Goal: Navigation & Orientation: Find specific page/section

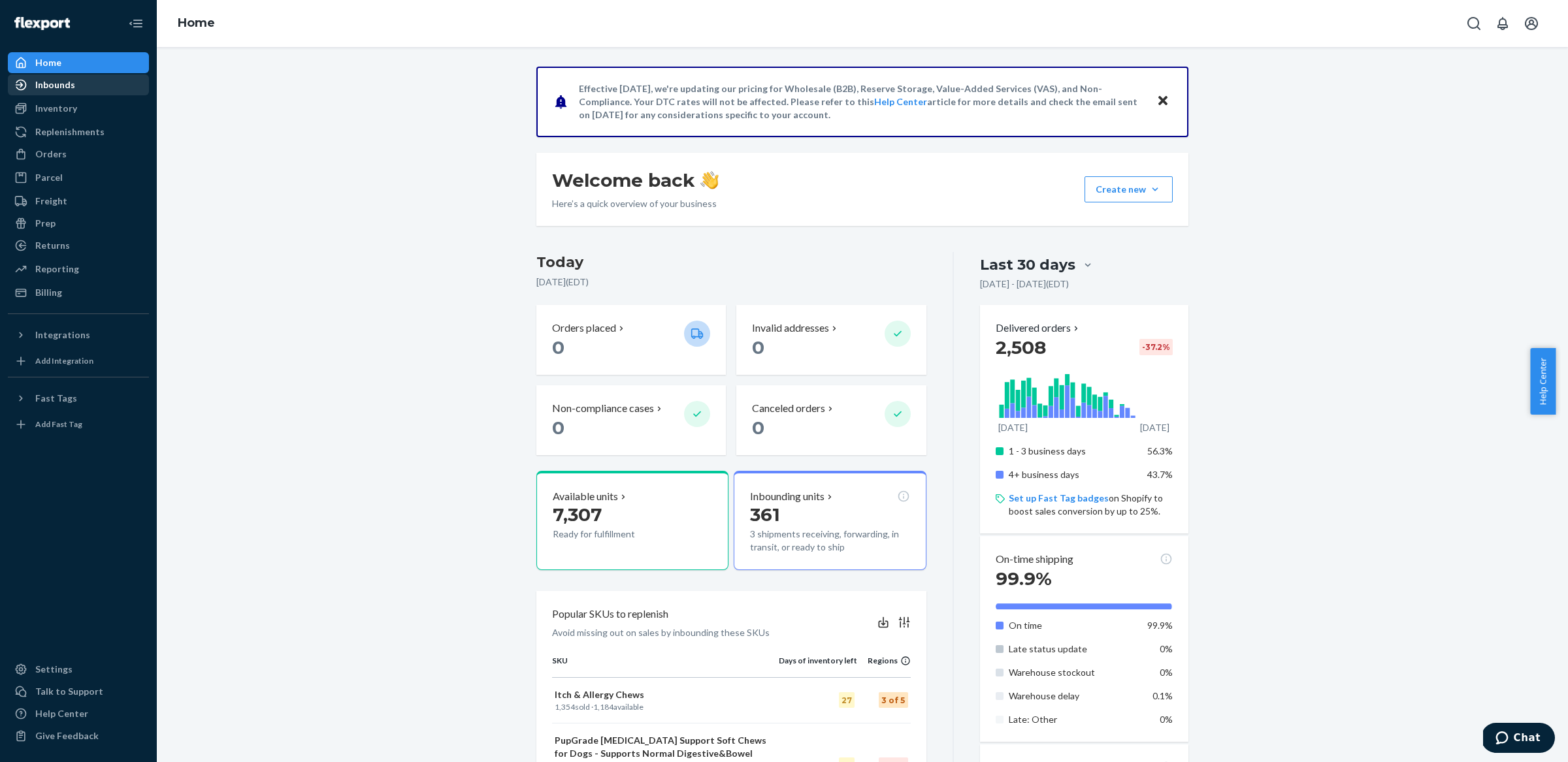
click at [68, 86] on div "Inbounds" at bounding box center [55, 85] width 40 height 13
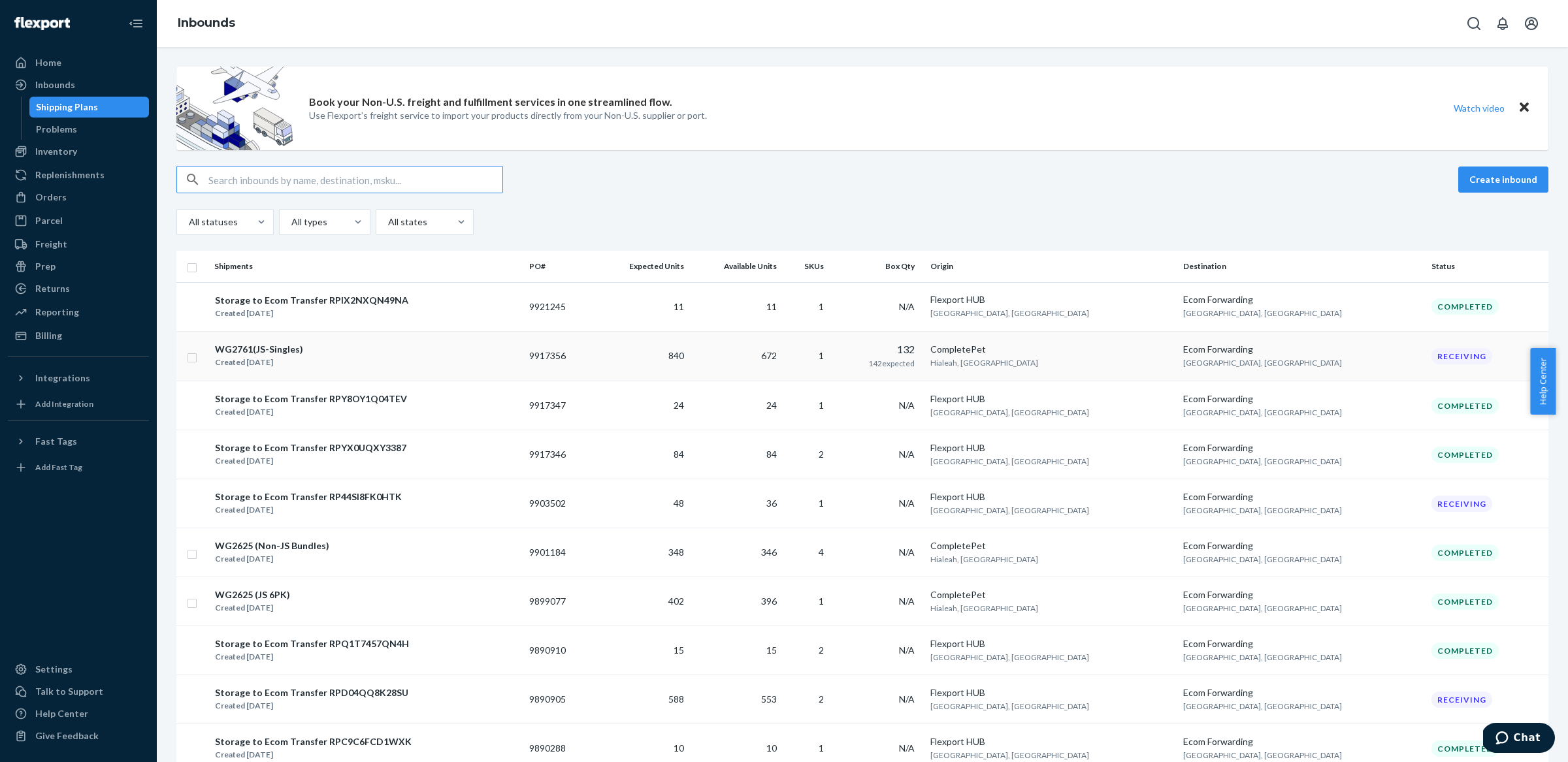
click at [439, 370] on div "WG2761(JS-Singles) Created [DATE]" at bounding box center [366, 356] width 305 height 27
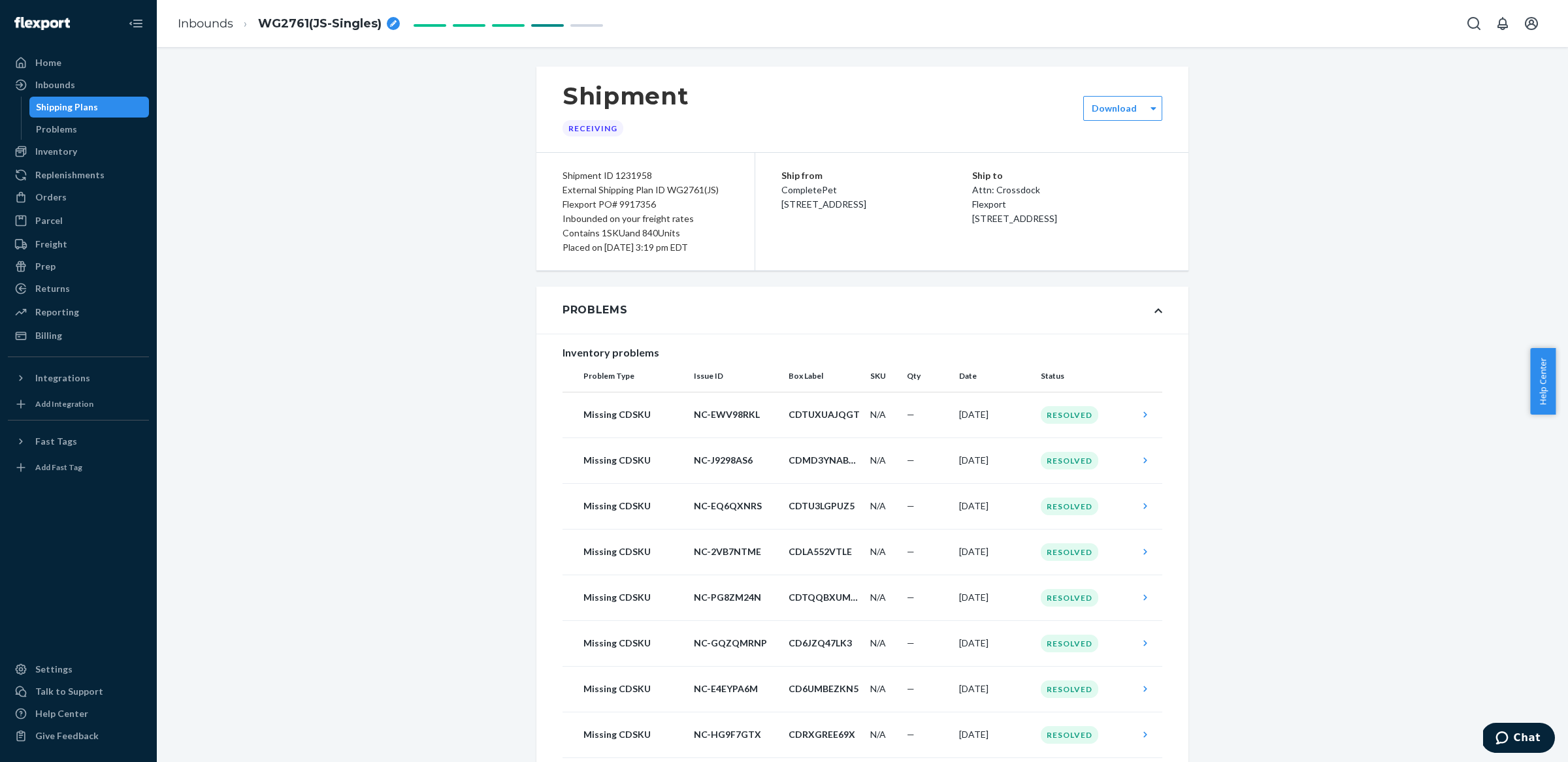
scroll to position [43, 0]
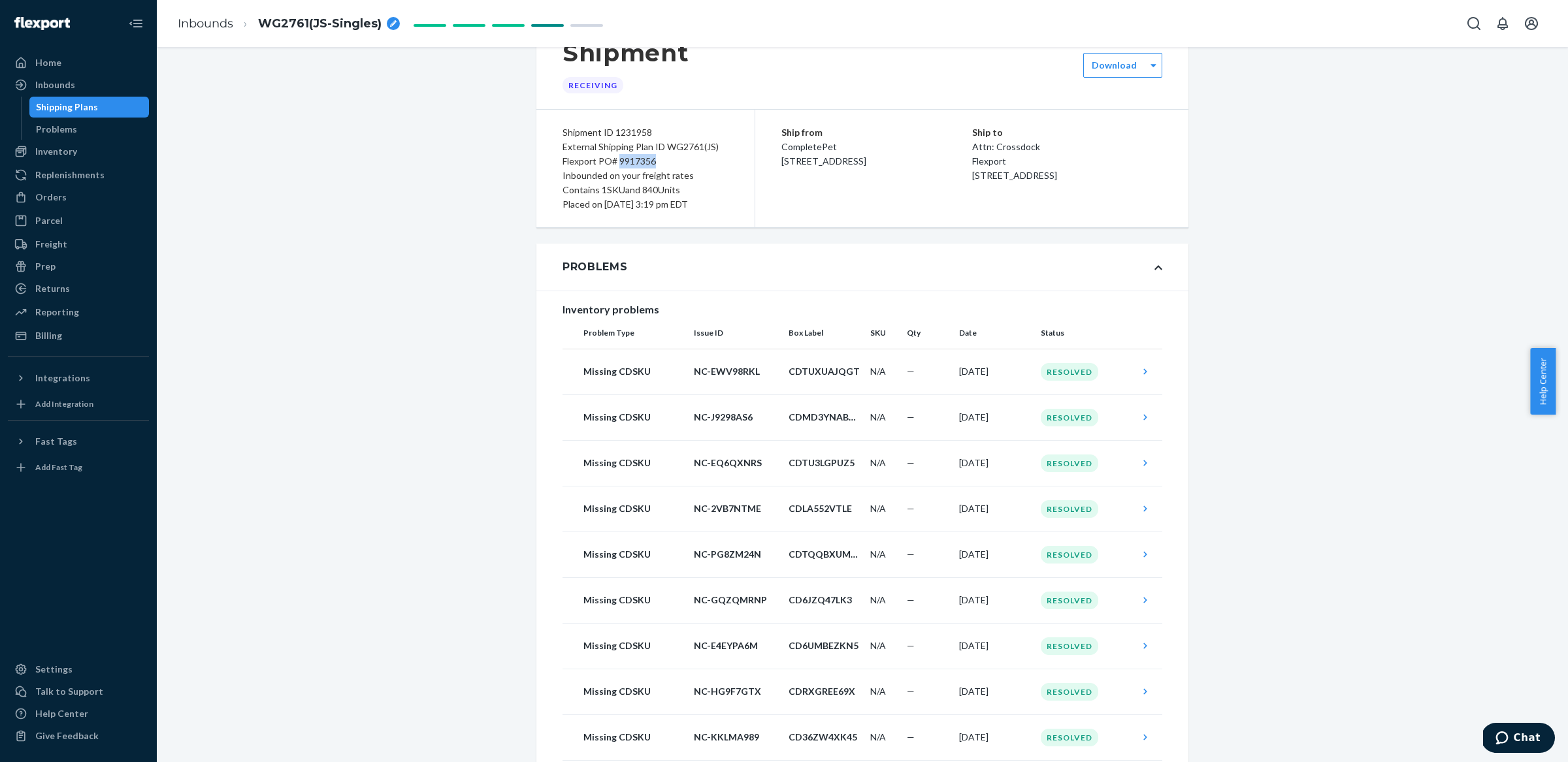
drag, startPoint x: 651, startPoint y: 160, endPoint x: 612, endPoint y: 161, distance: 39.0
click at [612, 161] on div "Flexport PO# 9917356" at bounding box center [645, 161] width 166 height 14
copy div "9917356"
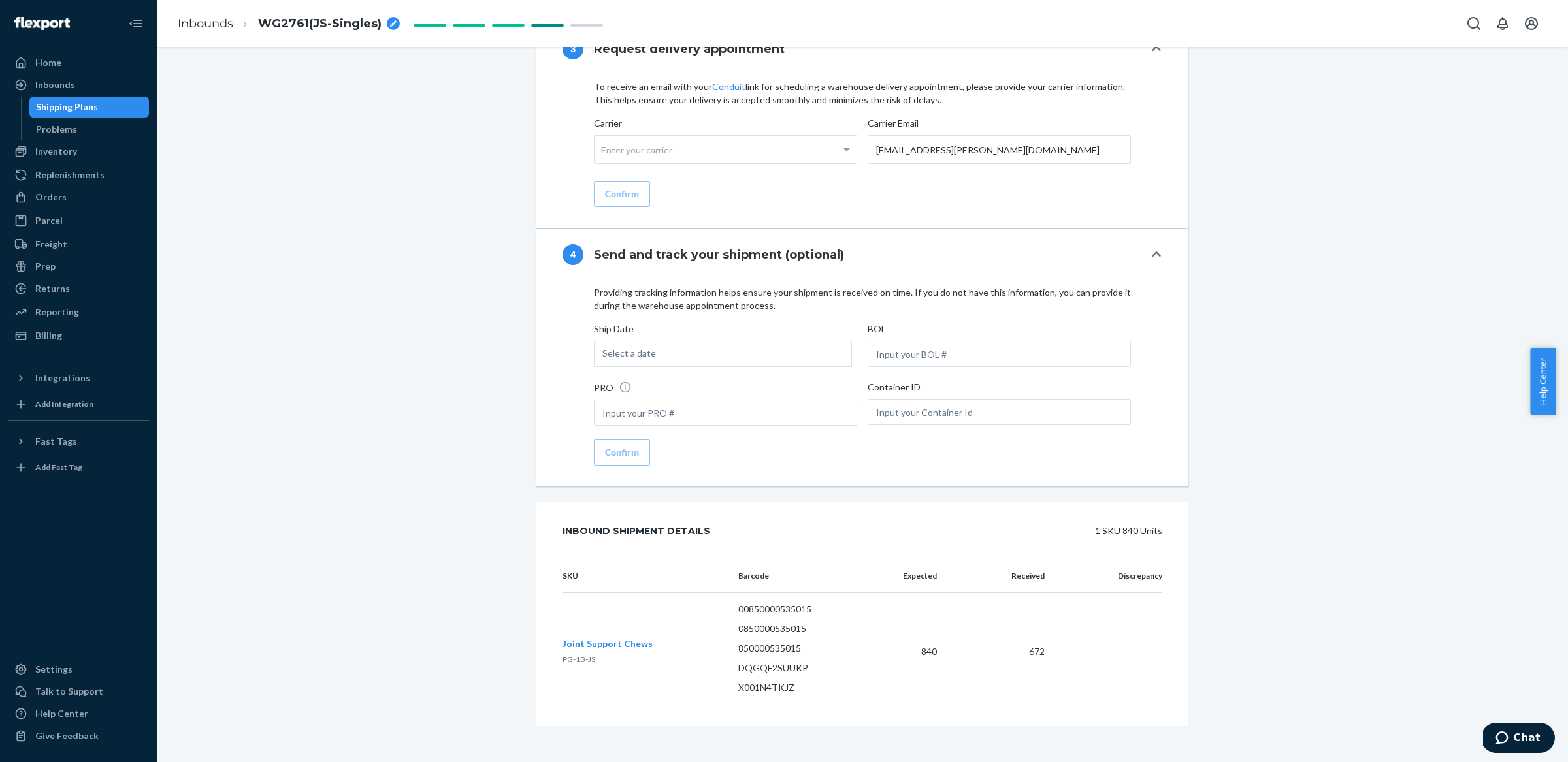
scroll to position [4969, 0]
click at [76, 315] on div "Reporting" at bounding box center [78, 312] width 138 height 19
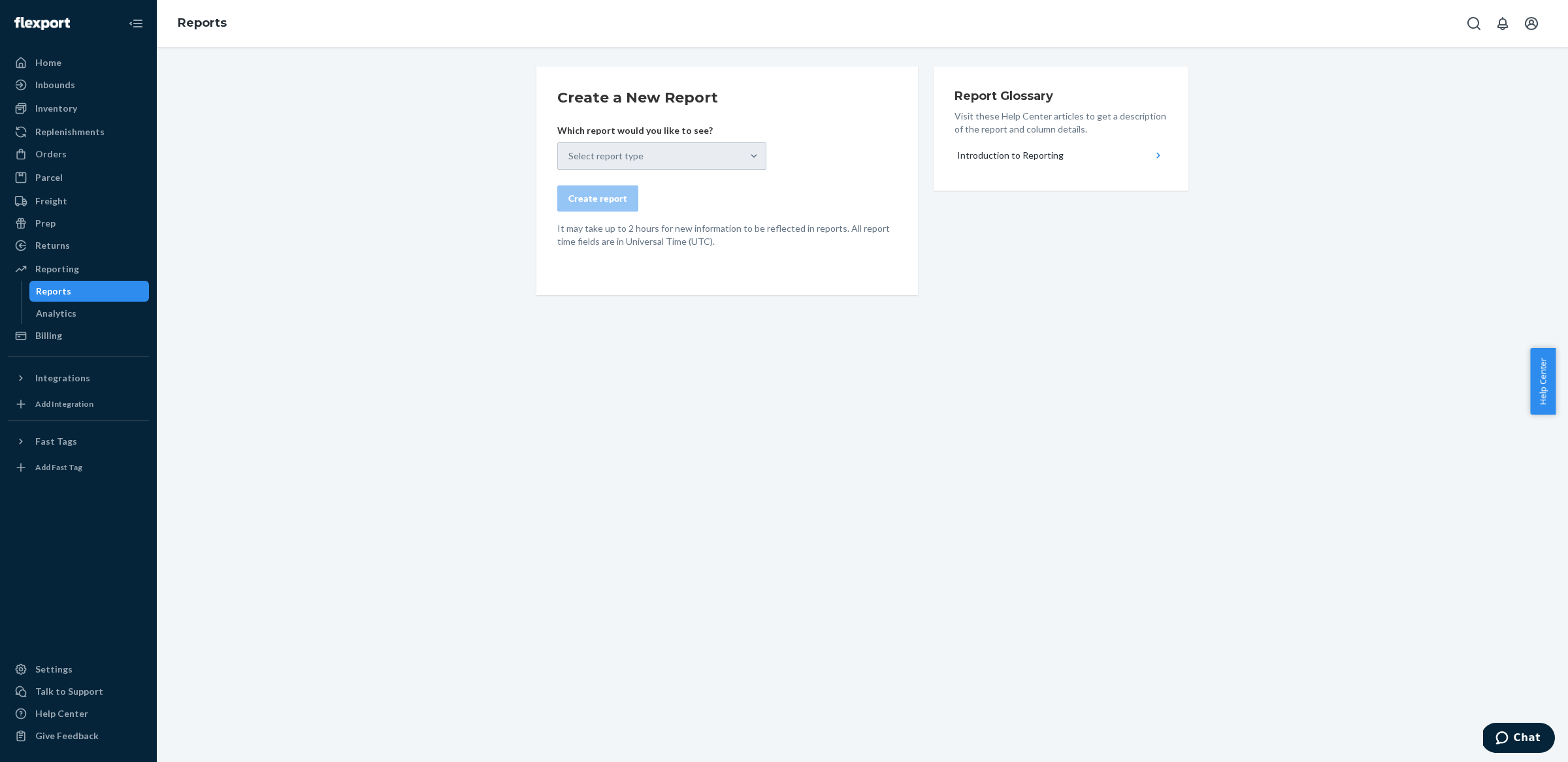
click at [749, 157] on div "Select report type" at bounding box center [662, 156] width 209 height 27
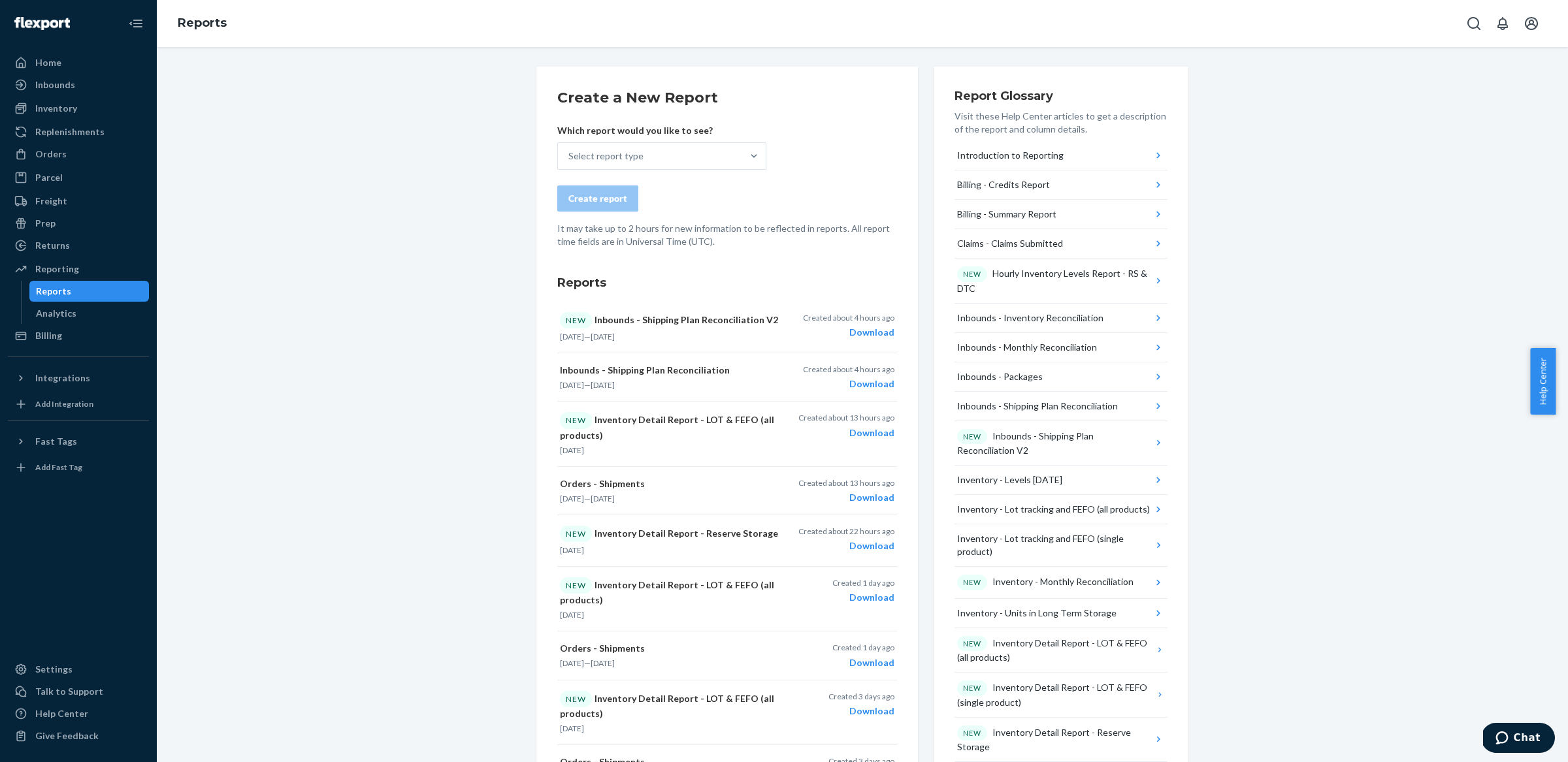
click at [798, 151] on form "Create a New Report Which report would you like to see? Select report type Crea…" at bounding box center [727, 168] width 340 height 161
click at [871, 333] on div "Download" at bounding box center [848, 332] width 91 height 13
click at [57, 82] on div "Inbounds" at bounding box center [55, 85] width 40 height 13
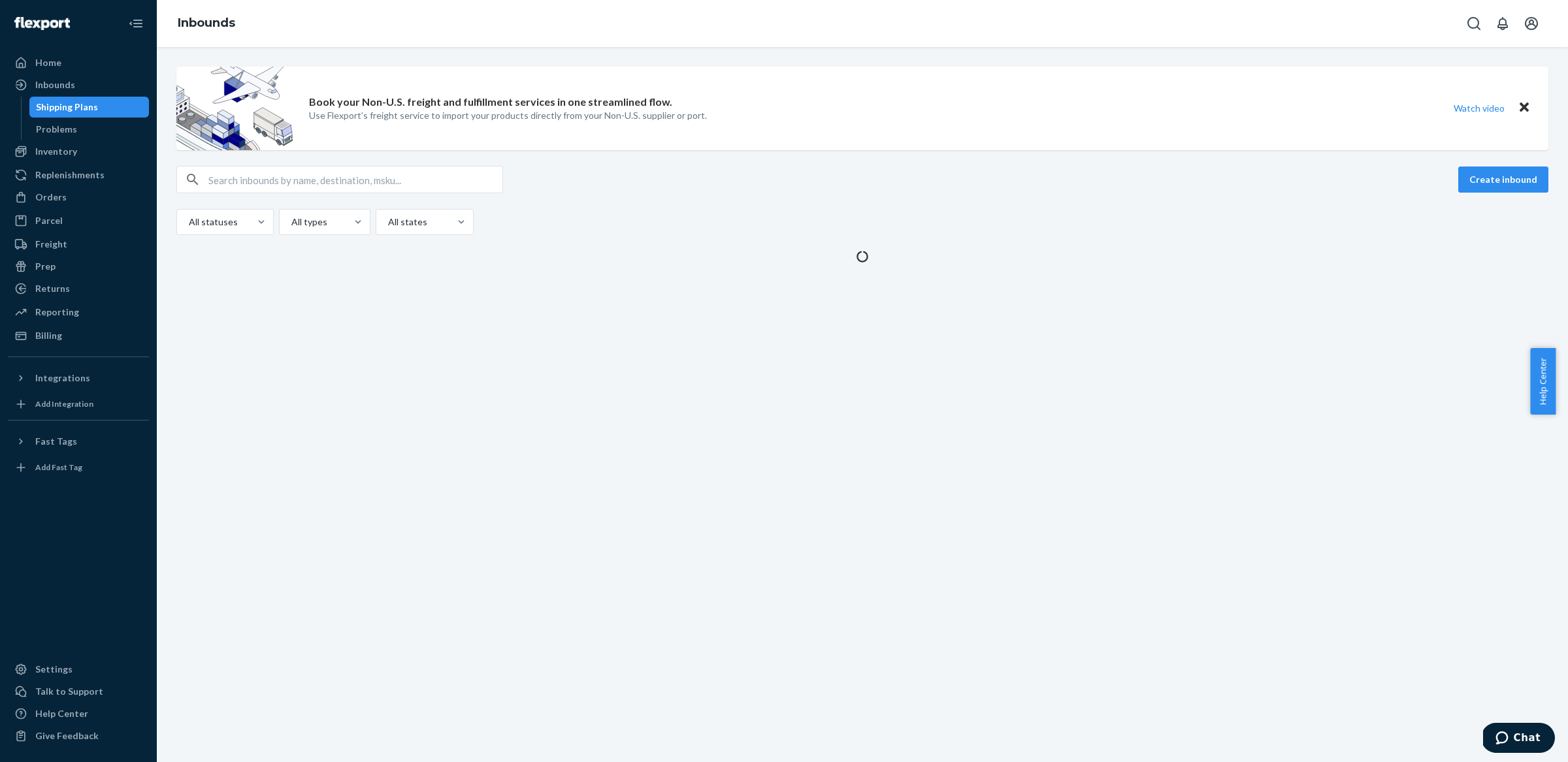
click at [321, 363] on div "Book your Non-U.S. freight and fulfillment services in one streamlined flow. Us…" at bounding box center [862, 404] width 1411 height 715
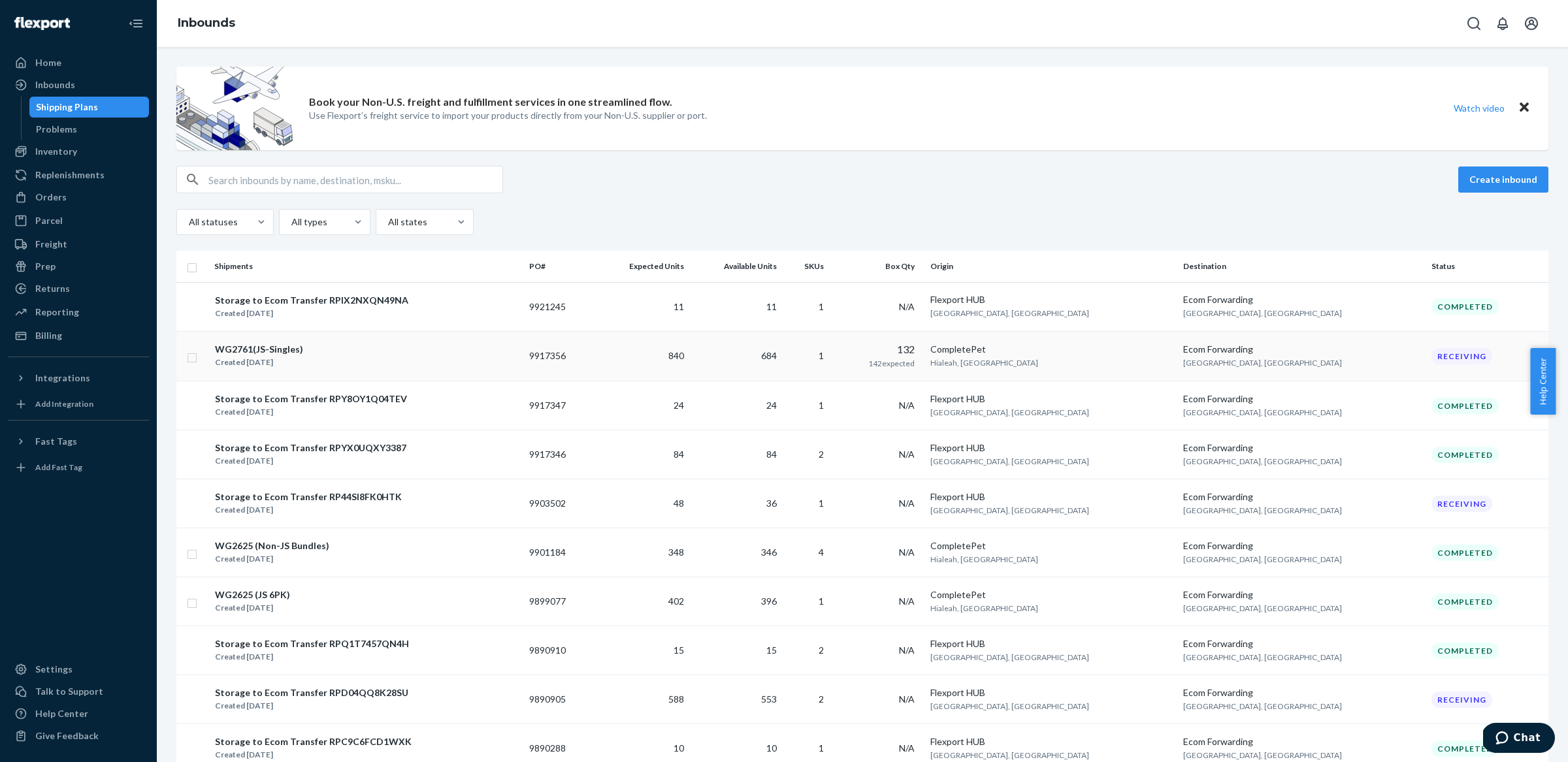
click at [458, 357] on div "WG2761(JS-Singles) Created [DATE]" at bounding box center [366, 356] width 305 height 27
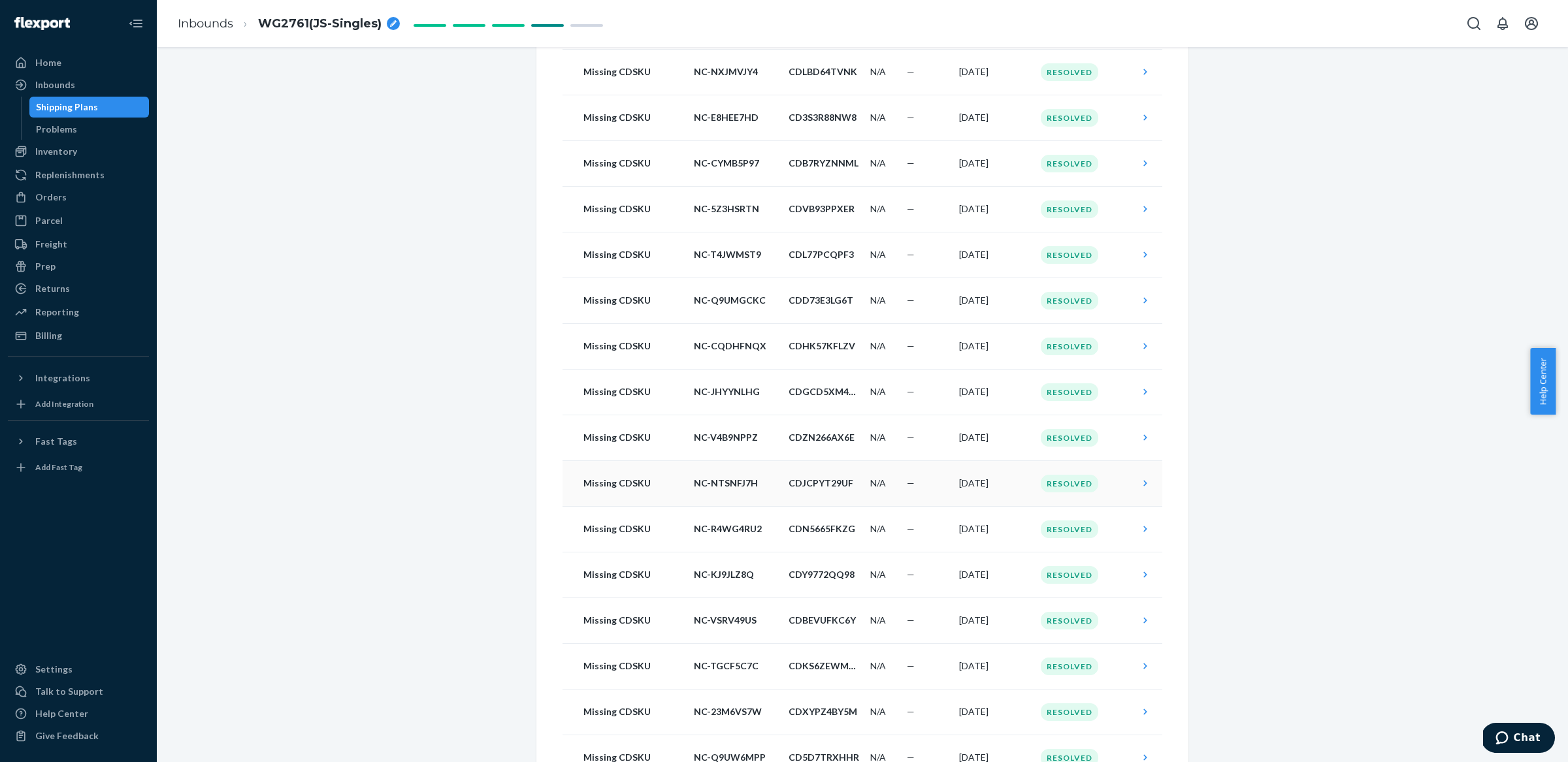
scroll to position [4972, 0]
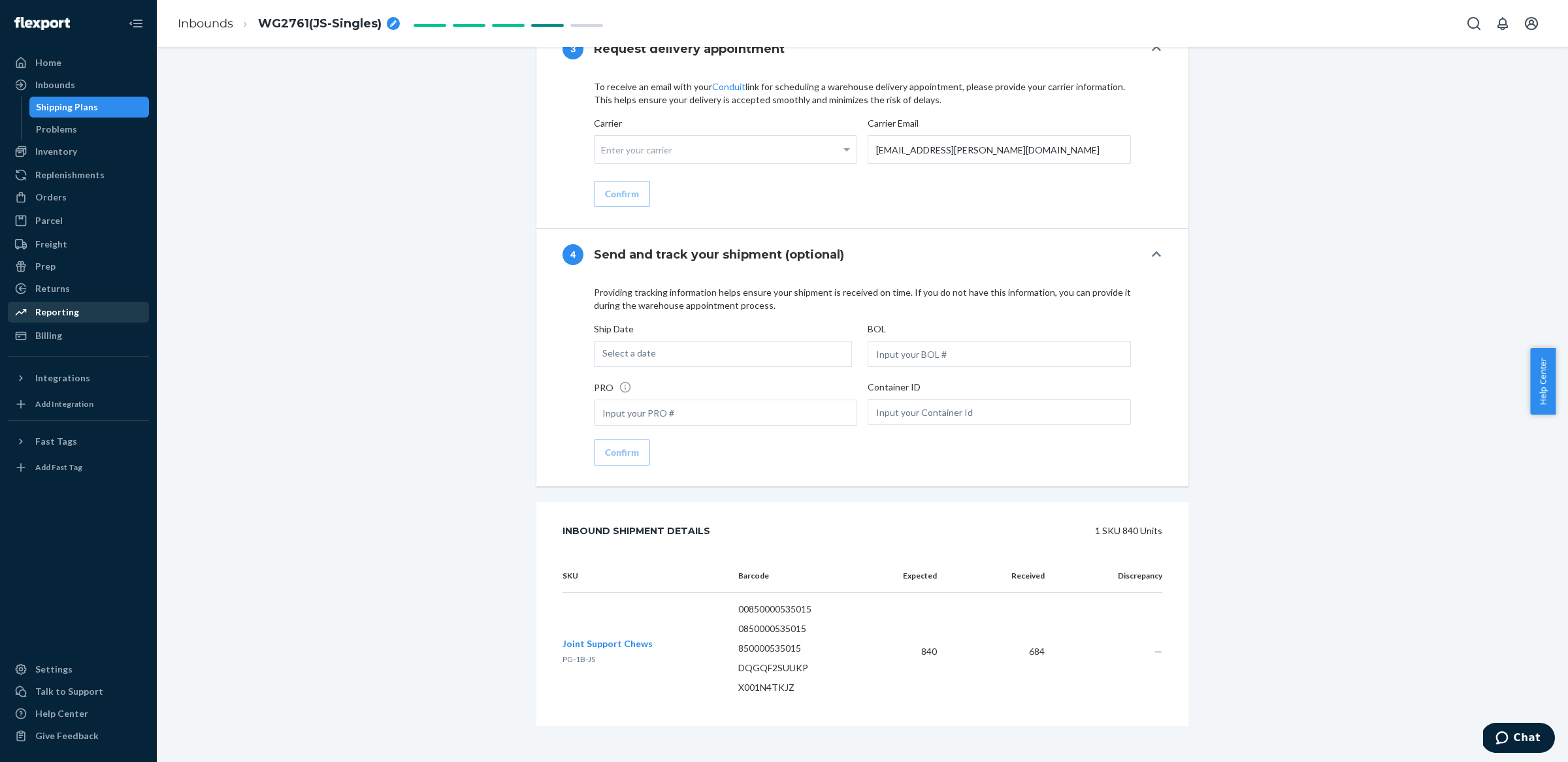
click at [82, 305] on div "Reporting" at bounding box center [78, 312] width 138 height 19
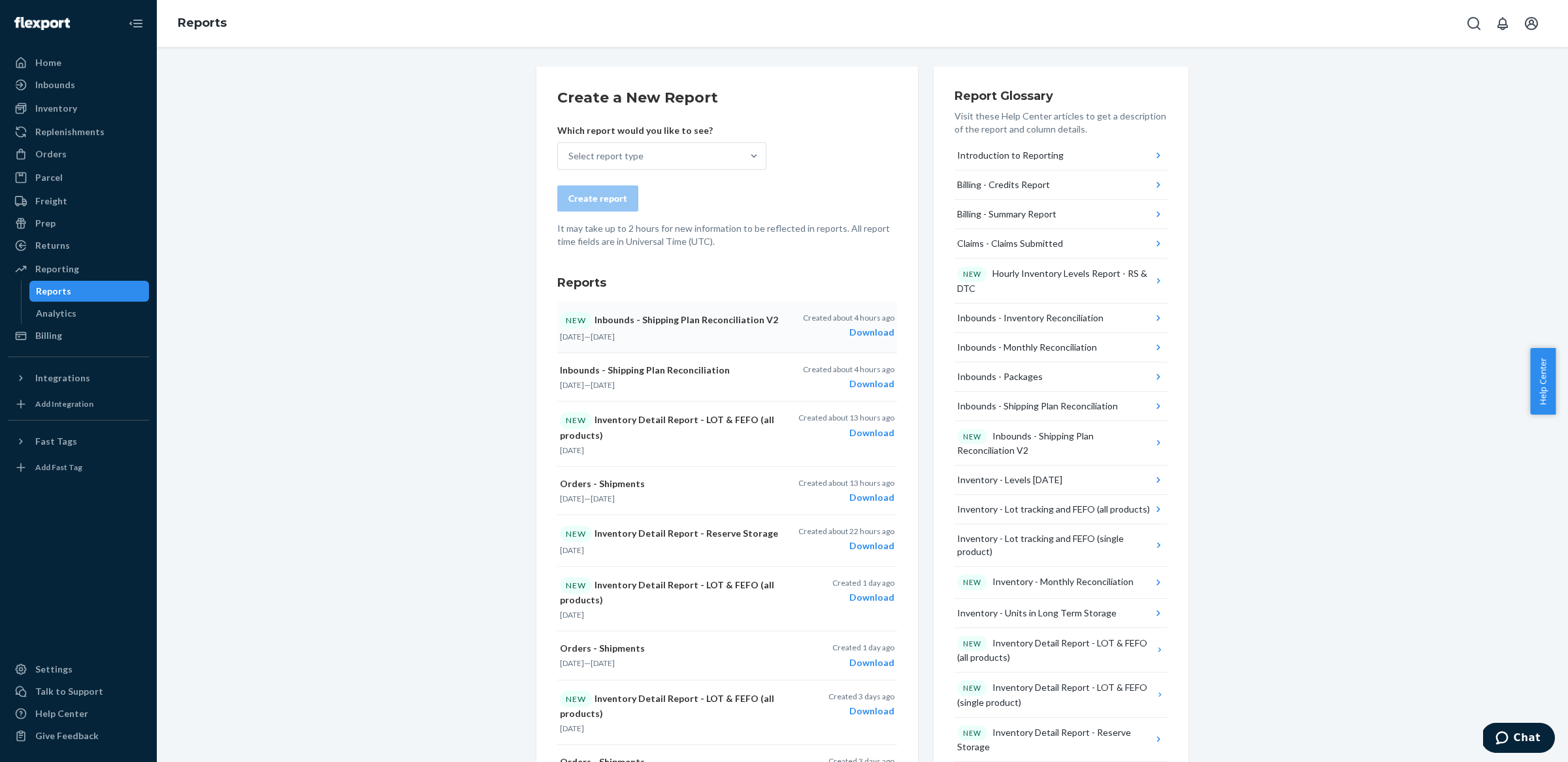
click at [865, 329] on div "Download" at bounding box center [848, 332] width 91 height 13
click at [52, 87] on div "Inbounds" at bounding box center [55, 85] width 40 height 13
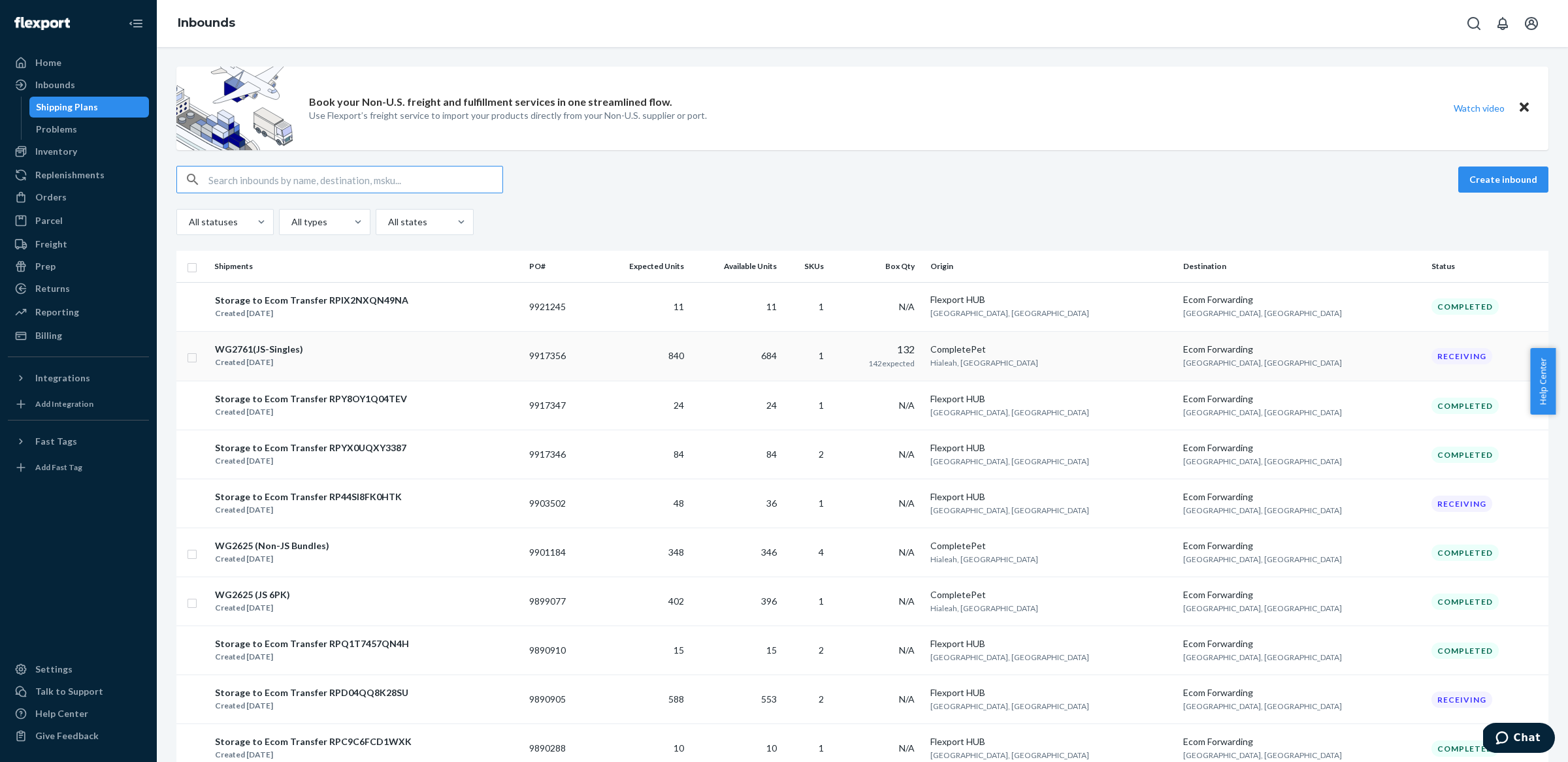
click at [276, 348] on div "WG2761(JS-Singles)" at bounding box center [259, 349] width 88 height 13
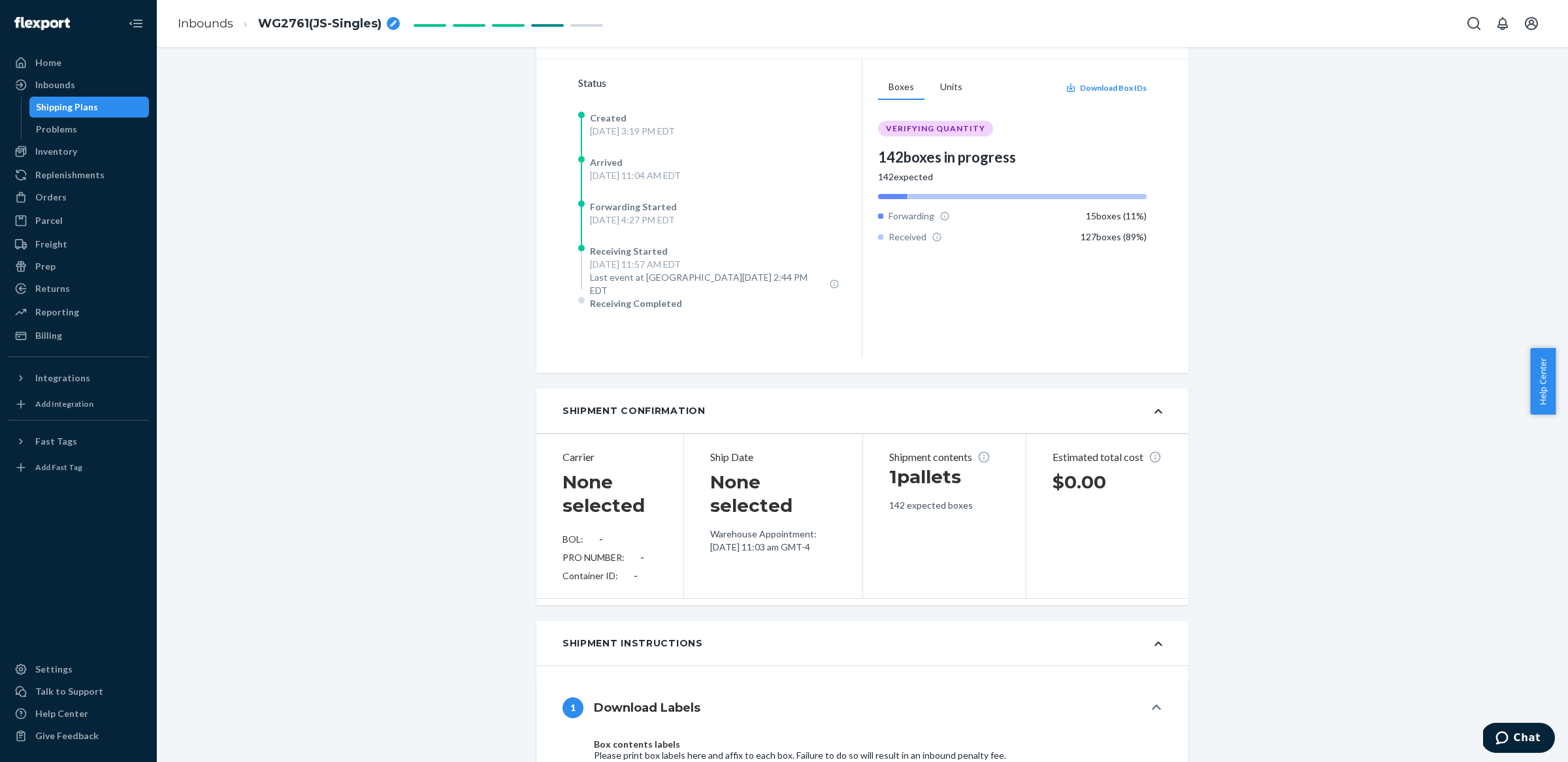
scroll to position [3569, 0]
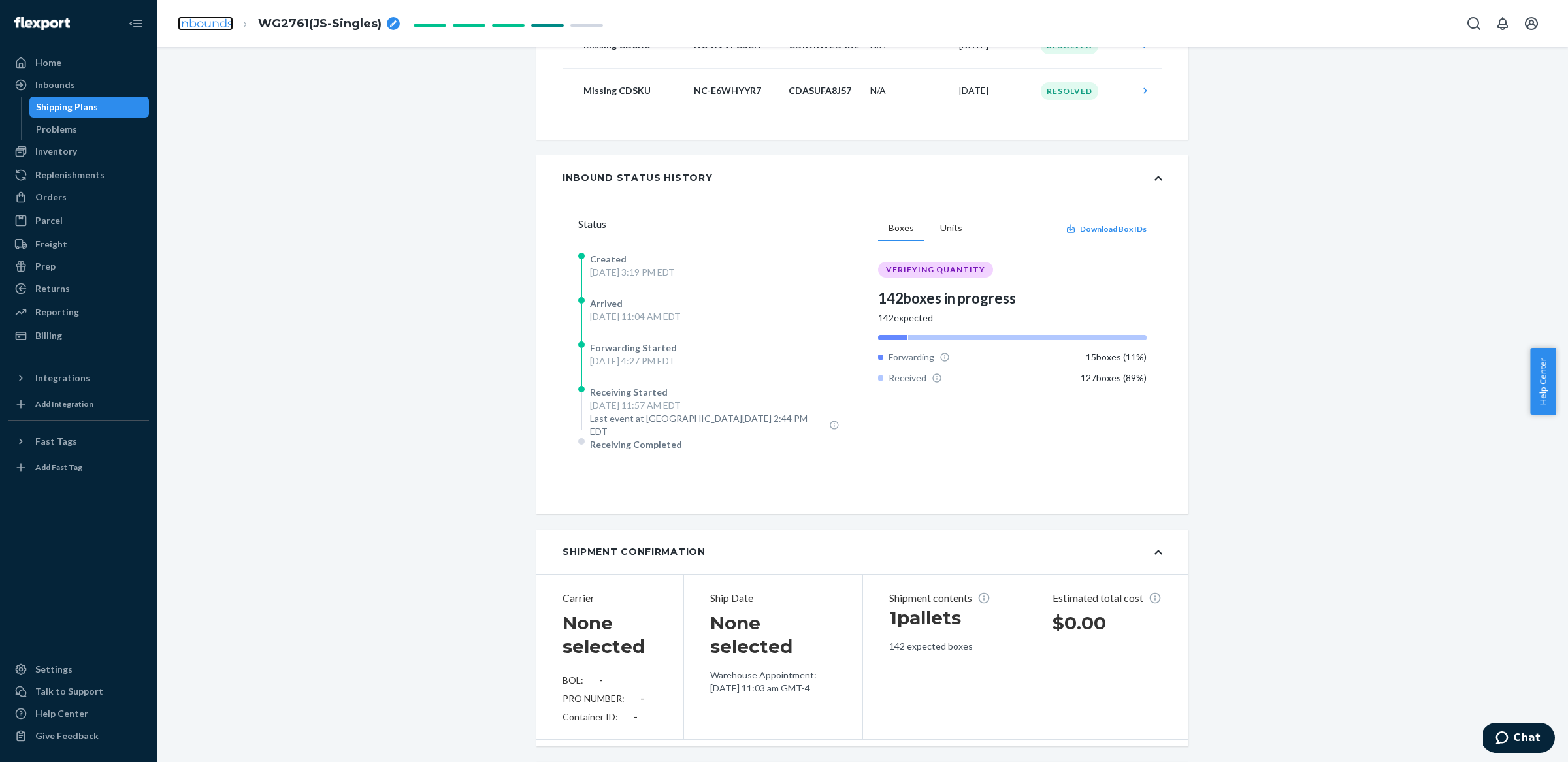
click at [190, 27] on link "Inbounds" at bounding box center [205, 23] width 56 height 14
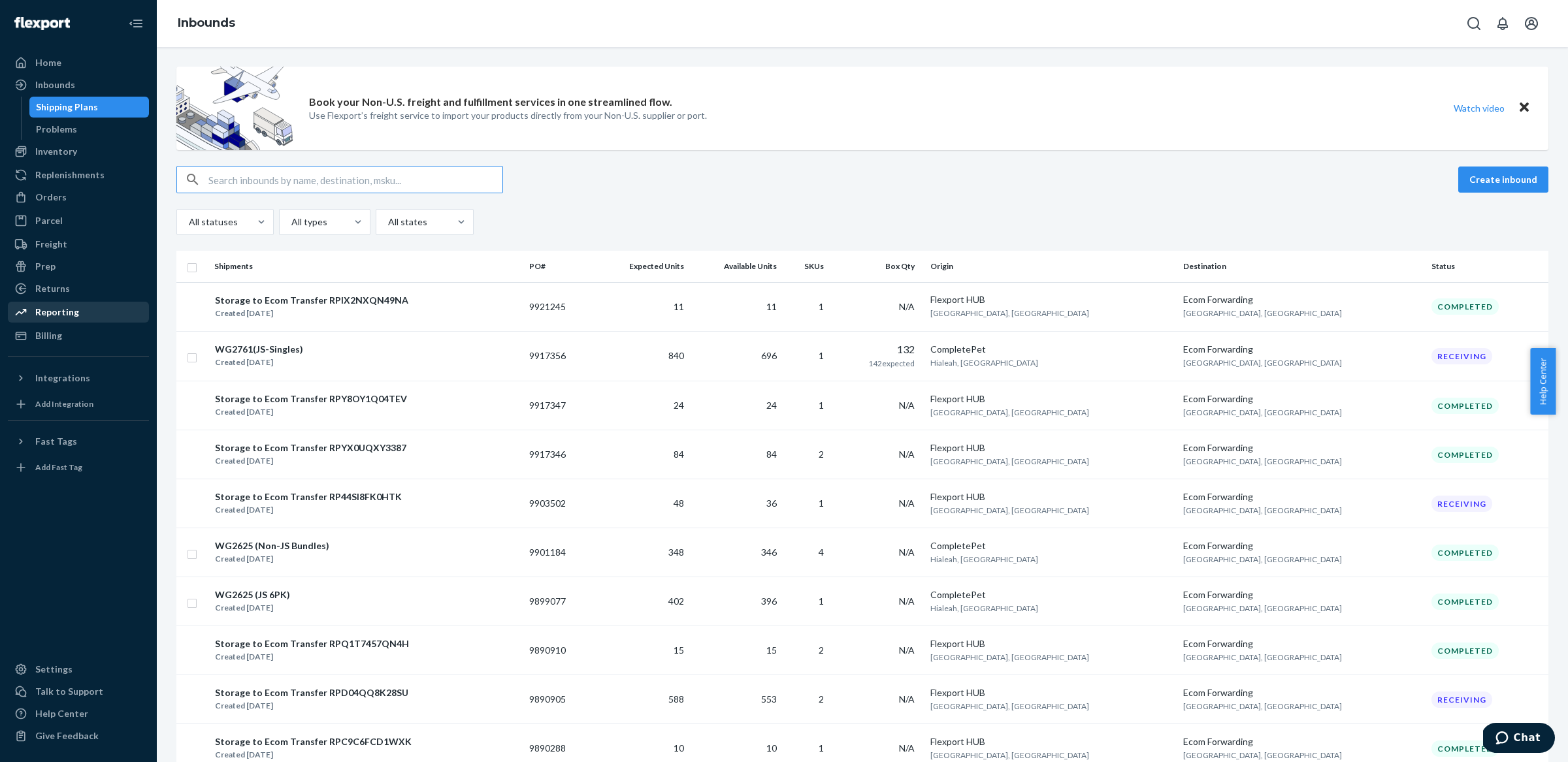
click at [104, 303] on div "Reporting" at bounding box center [78, 312] width 138 height 19
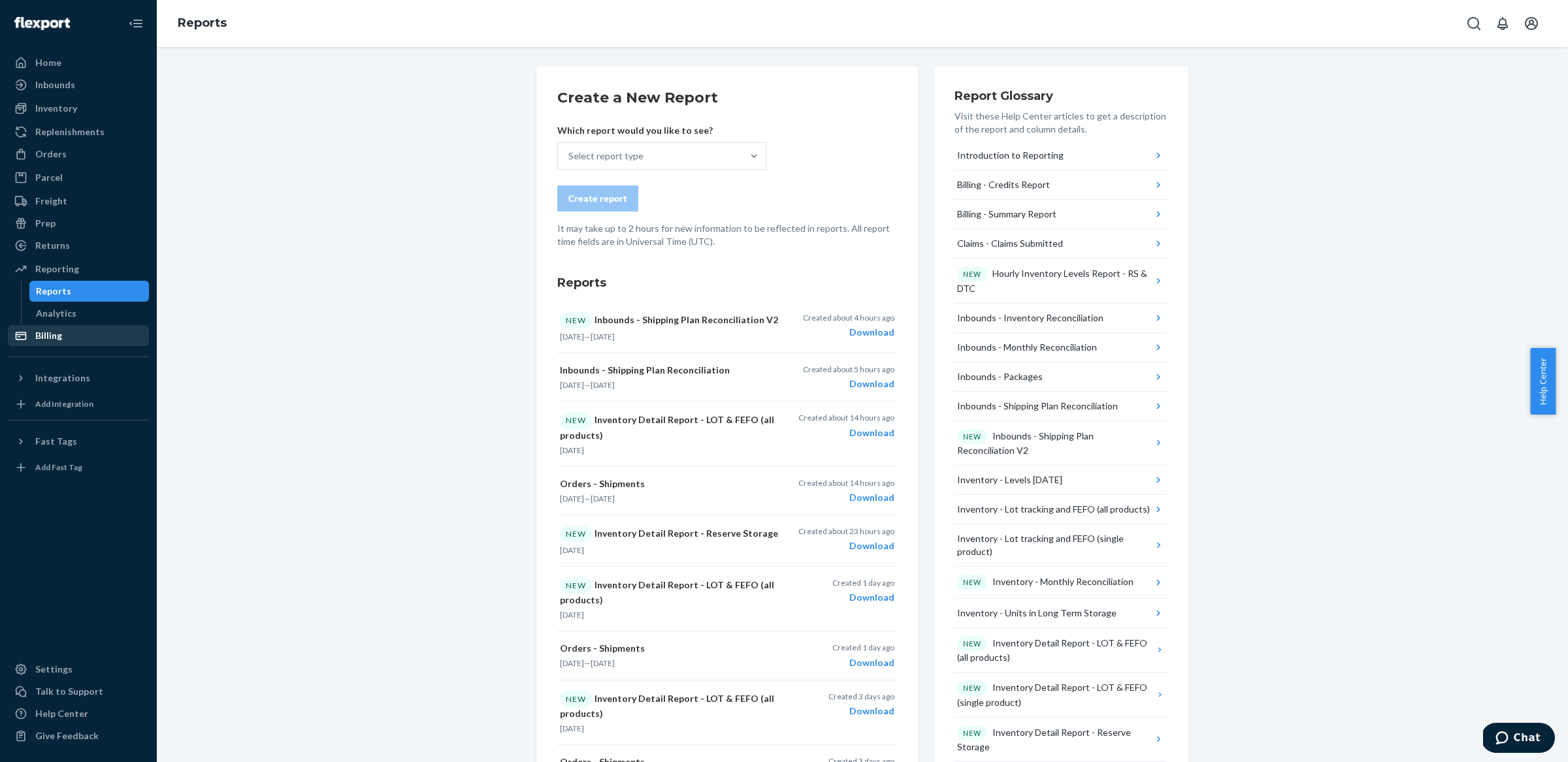
click at [90, 337] on div "Billing" at bounding box center [78, 335] width 138 height 19
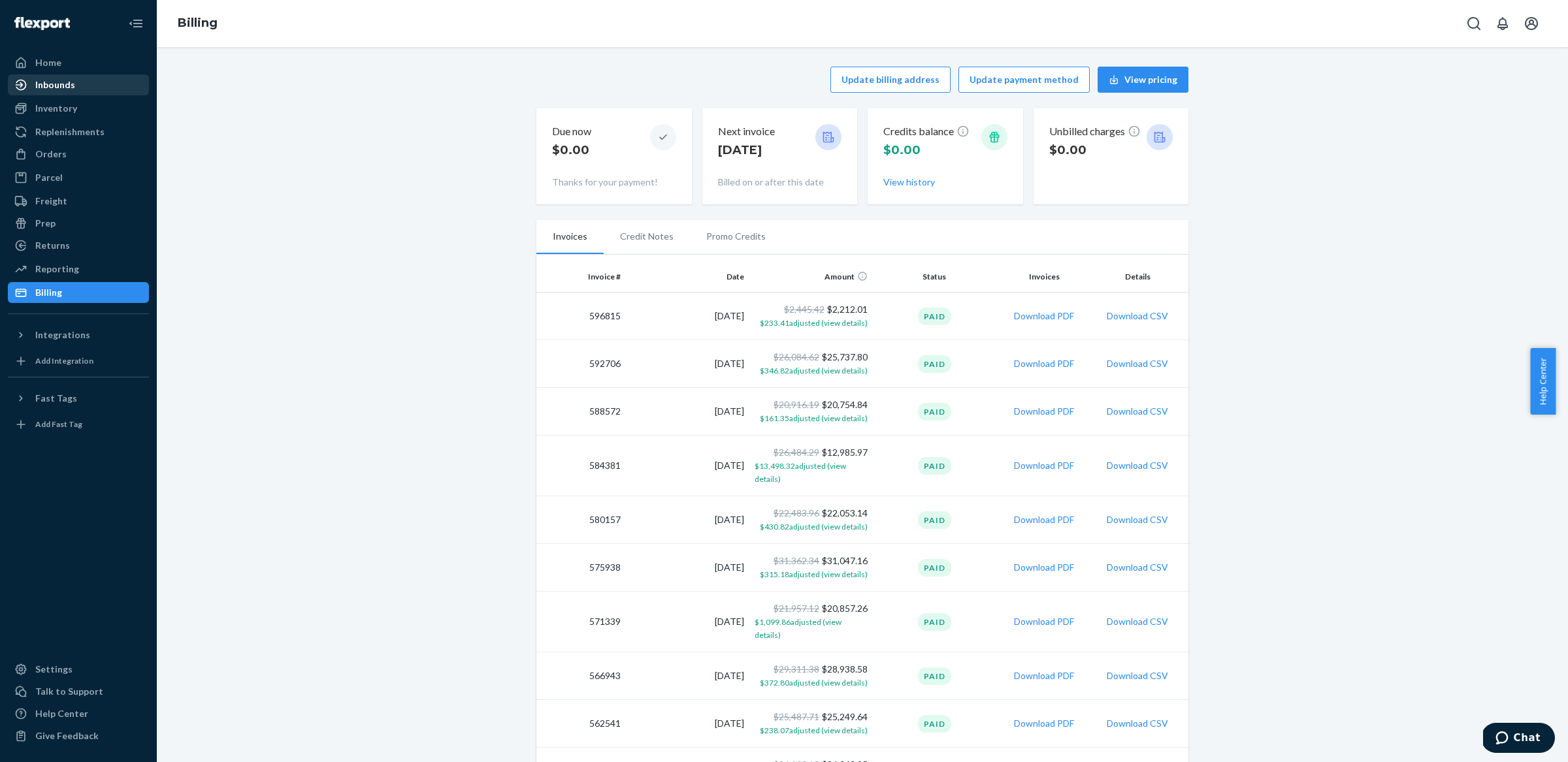
click at [87, 85] on div "Inbounds" at bounding box center [78, 85] width 138 height 19
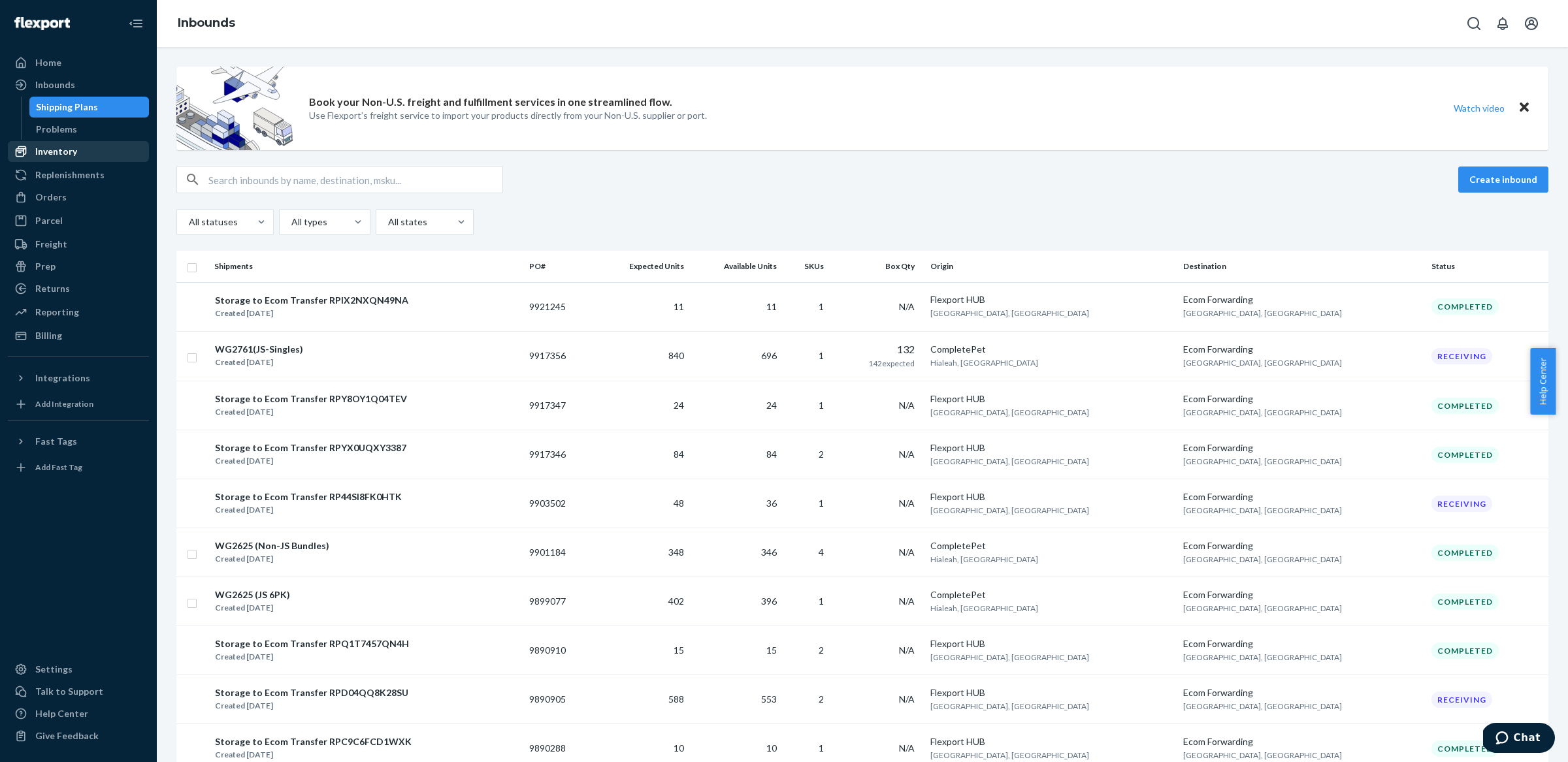
click at [76, 153] on div "Inventory" at bounding box center [78, 151] width 138 height 19
